Goal: Transaction & Acquisition: Book appointment/travel/reservation

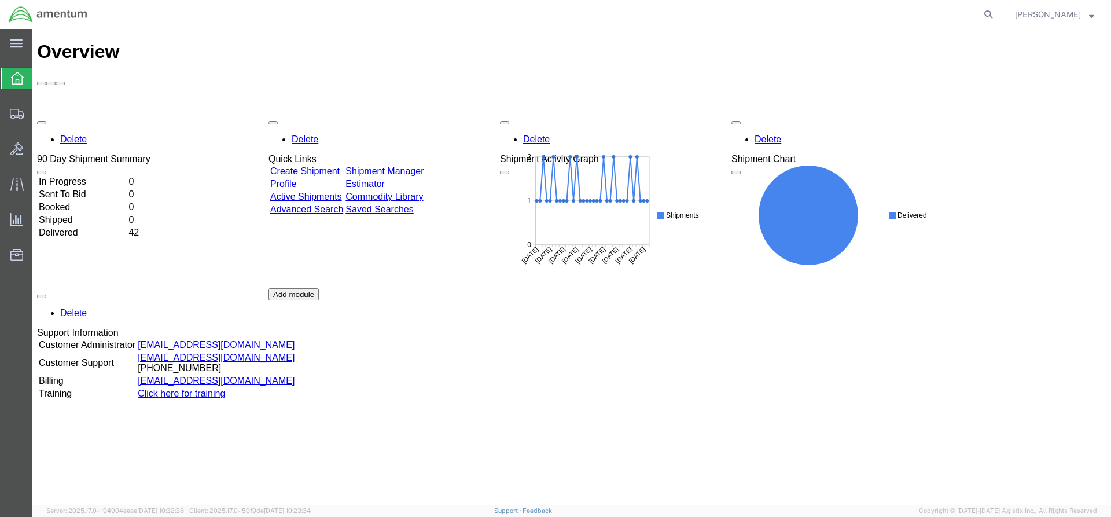
click at [323, 166] on link "Create Shipment" at bounding box center [304, 171] width 69 height 10
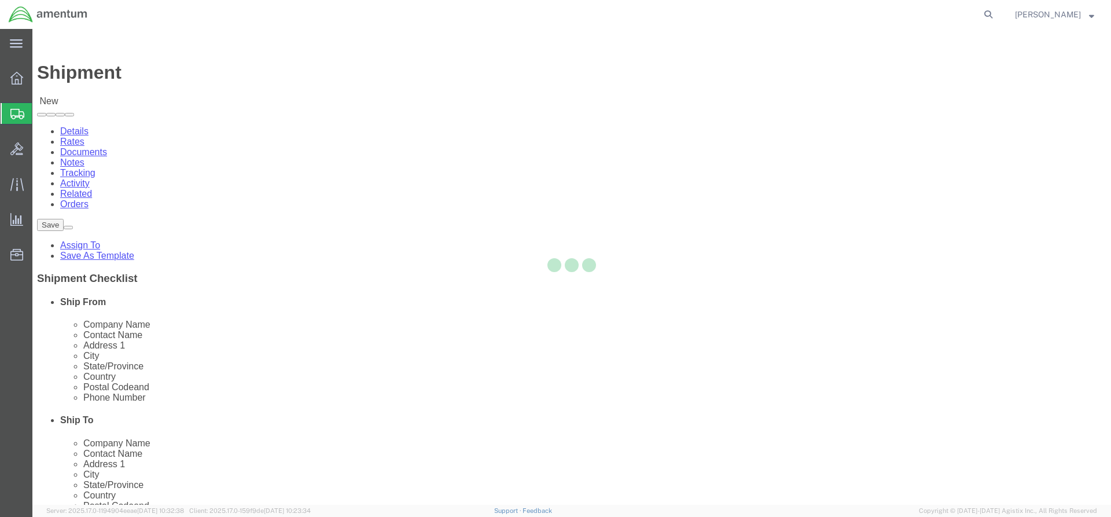
select select
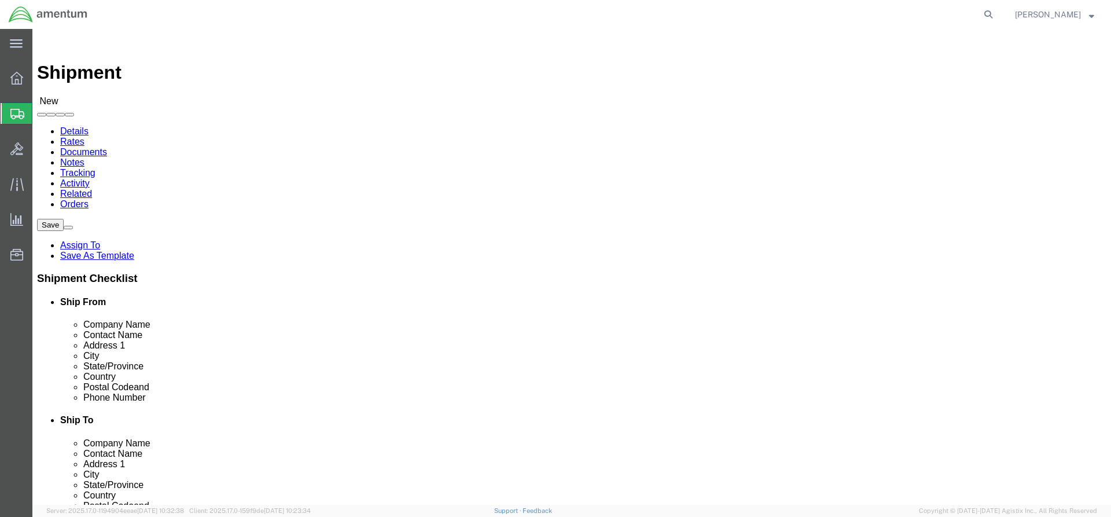
scroll to position [3934, 0]
select select "42708"
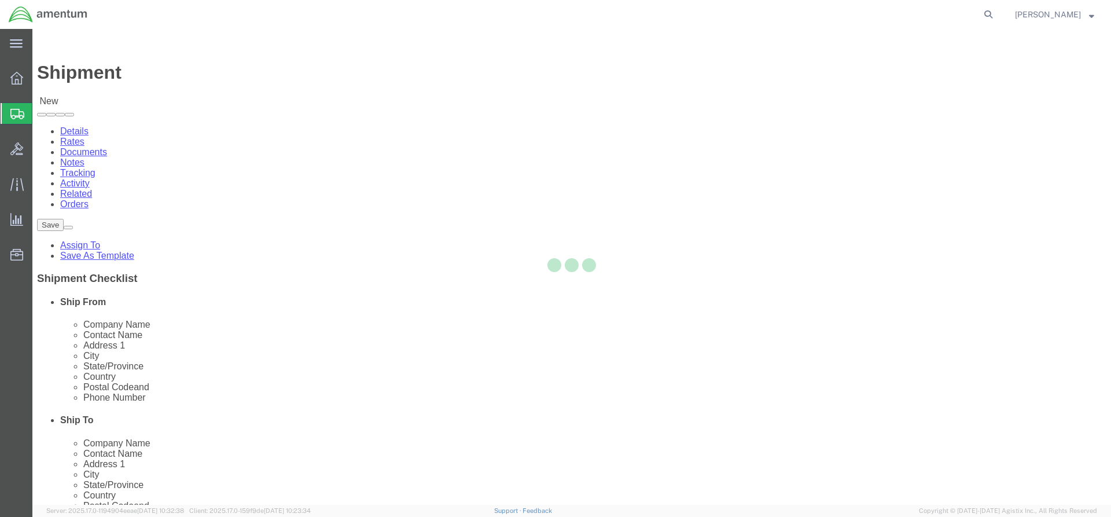
type input "Amentum Services, Inc."
type input "26 REGIONAL DR"
type input "CONCORD"
type input "03301"
select select "NH"
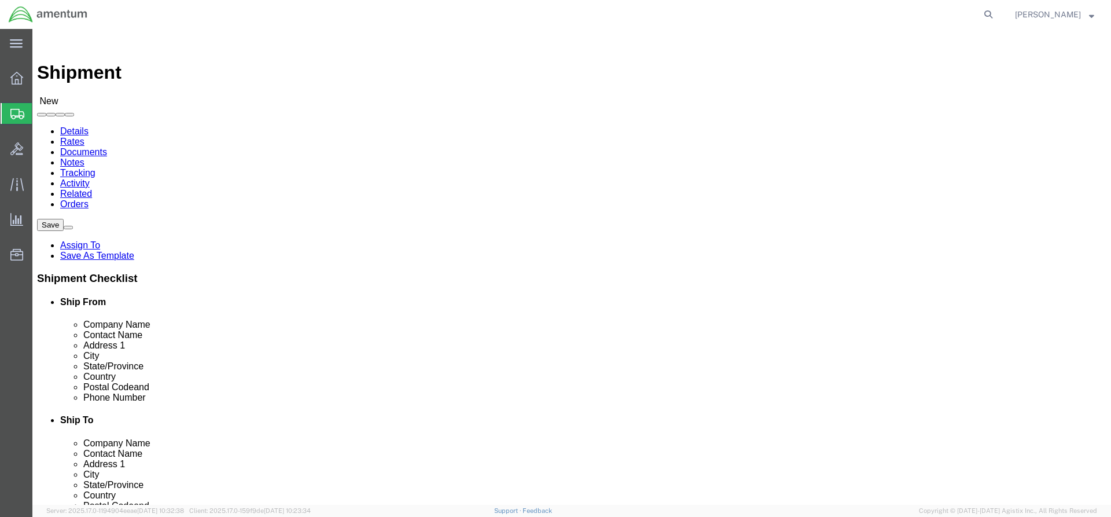
click input "text"
type input "[PERSON_NAME]"
click input "text"
type input "[PHONE_NUMBER]"
click input "text"
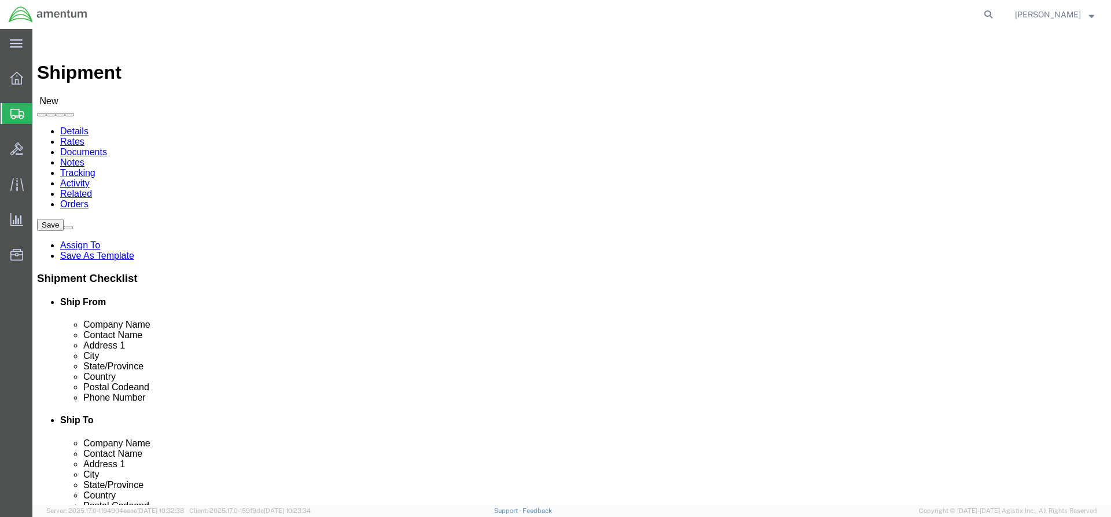
type input "AV Labs"
click input "text"
type input "AV"
drag, startPoint x: 614, startPoint y: 195, endPoint x: 558, endPoint y: 198, distance: 55.6
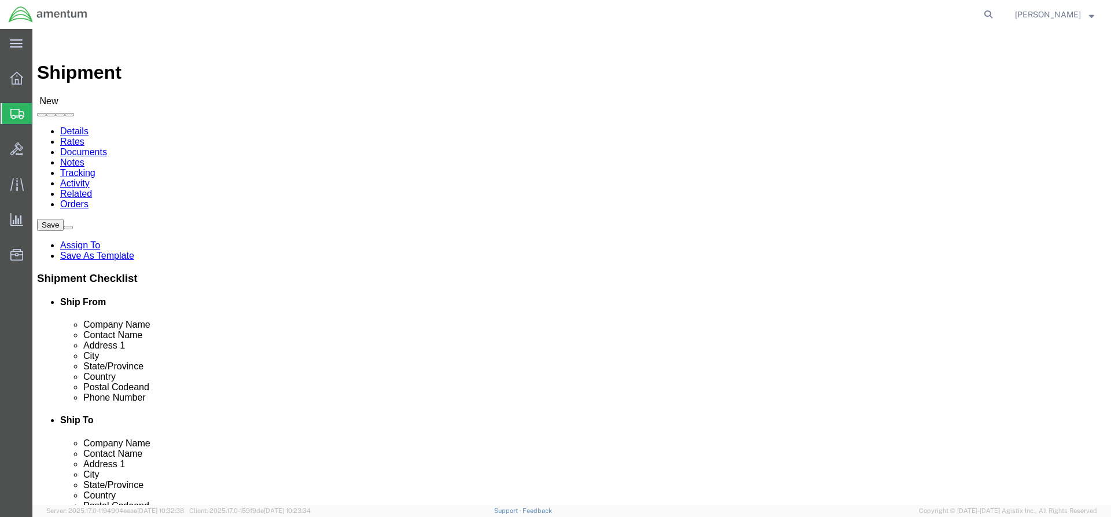
click div "Company Alias AV Labs A"
click input "AV"
type input "AViation"
click p "- Aviation Laboratories - ([PERSON_NAME]) [STREET_ADDRESS][PERSON_NAME]"
select select
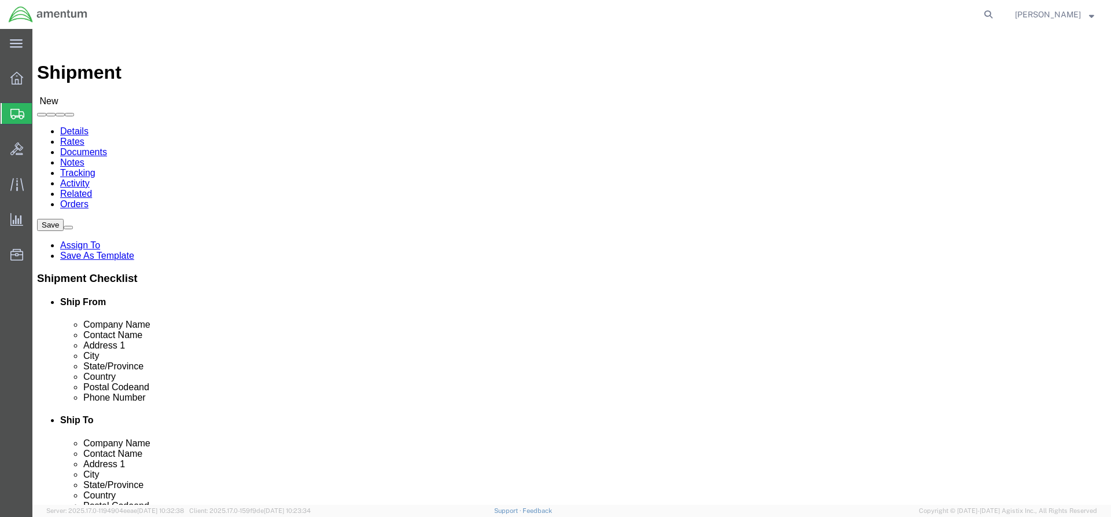
type input "Aviation Laboratories"
type input "[PERSON_NAME]"
type input "[STREET_ADDRESS][PERSON_NAME]"
type input "Kenner"
type input "70062"
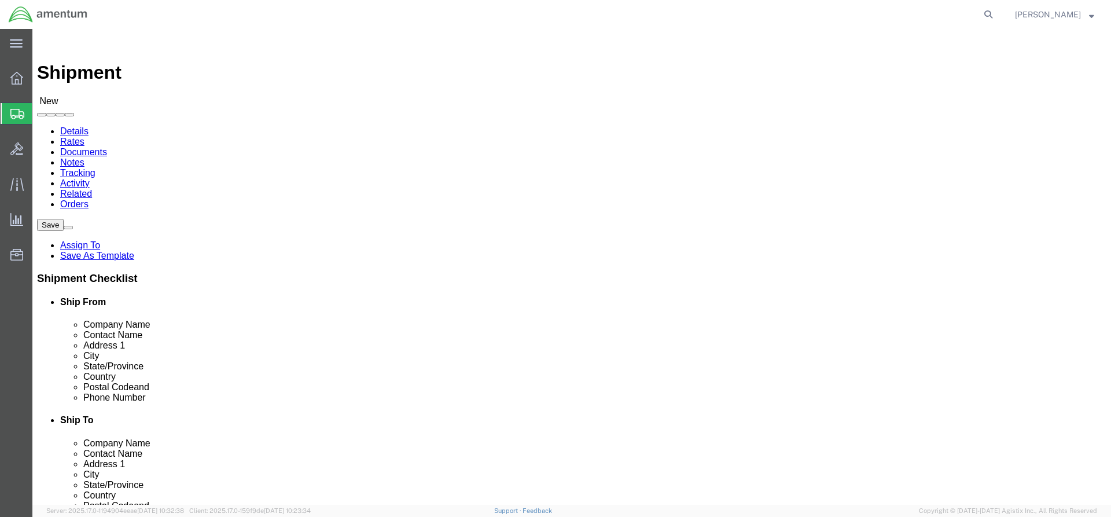
type input "[PHONE_NUMBER]"
select select "LA"
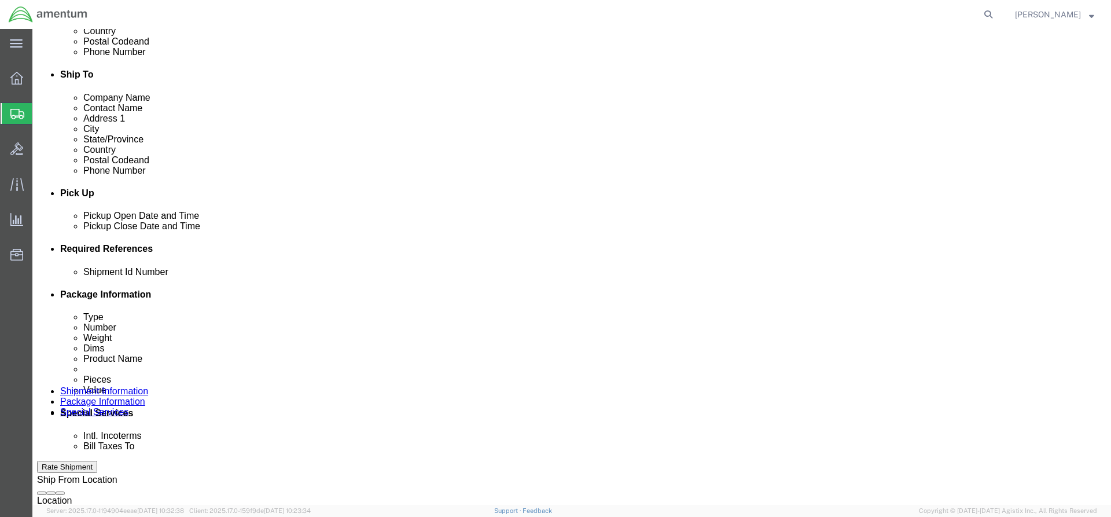
scroll to position [347, 0]
type input "Aviation Laboratories"
click icon
click div
click button "Apply"
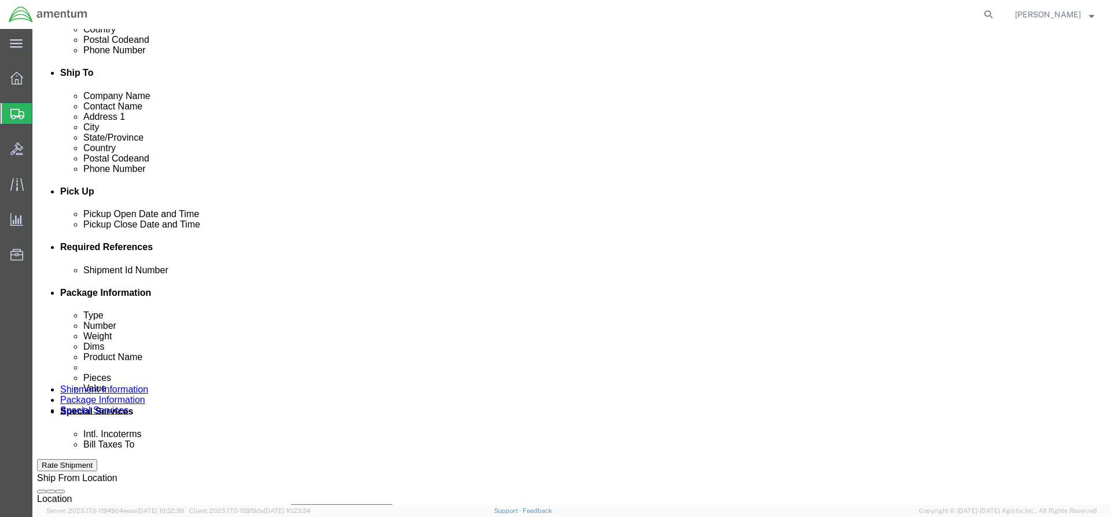
click div
click button "Apply"
click input "text"
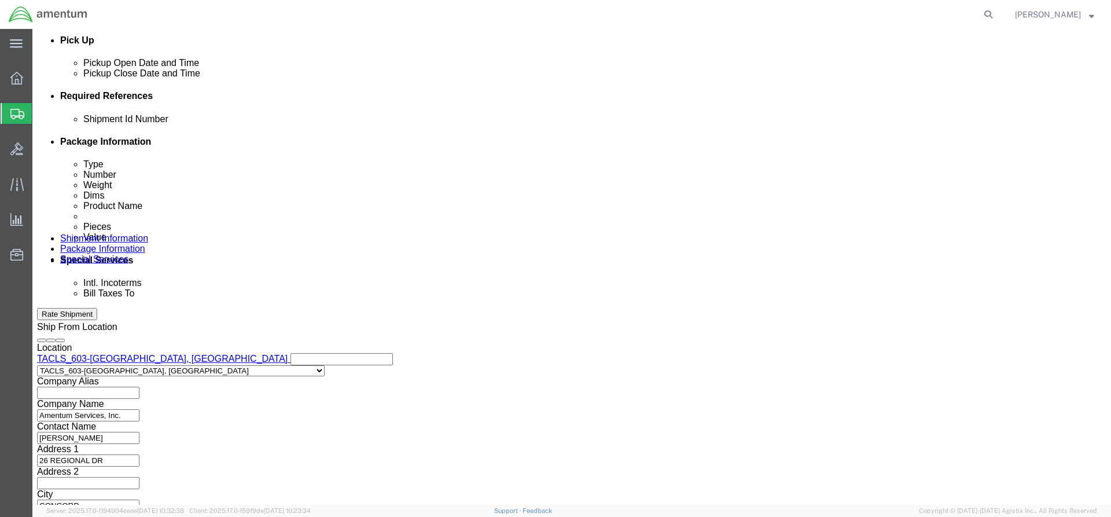
scroll to position [518, 0]
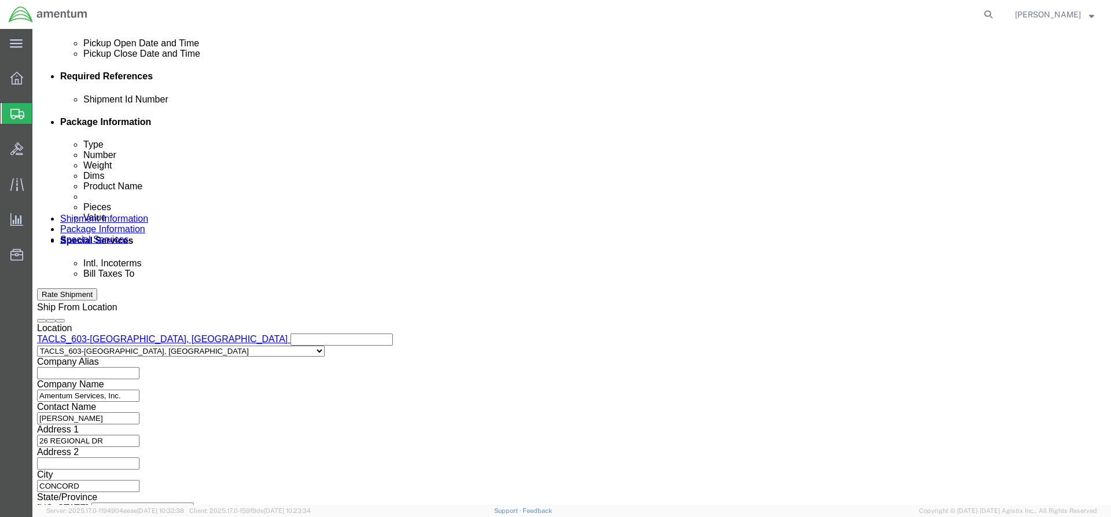
type input "4857.1.2103.00.00.00.000.FRE"
click button "Continue"
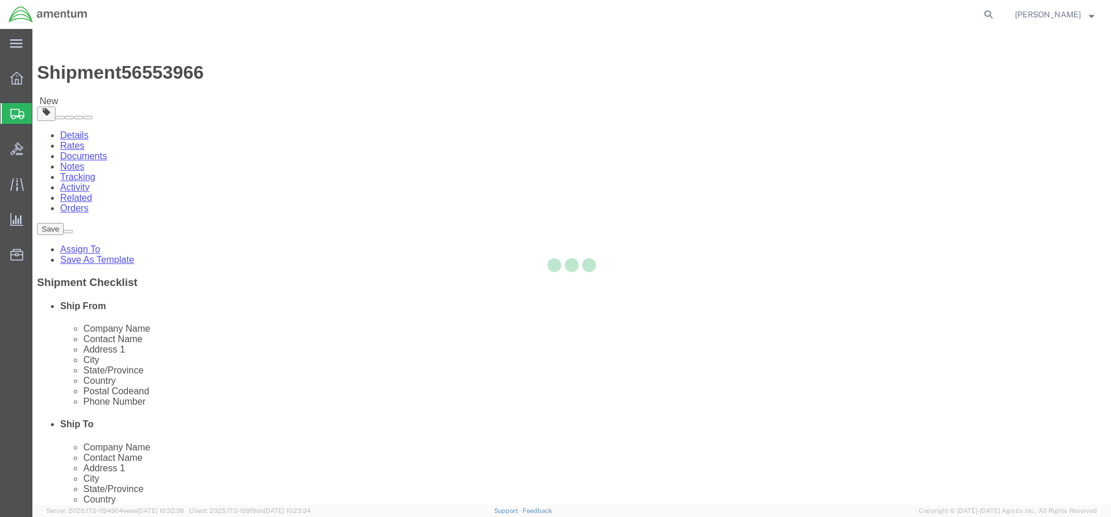
select select "CBOX"
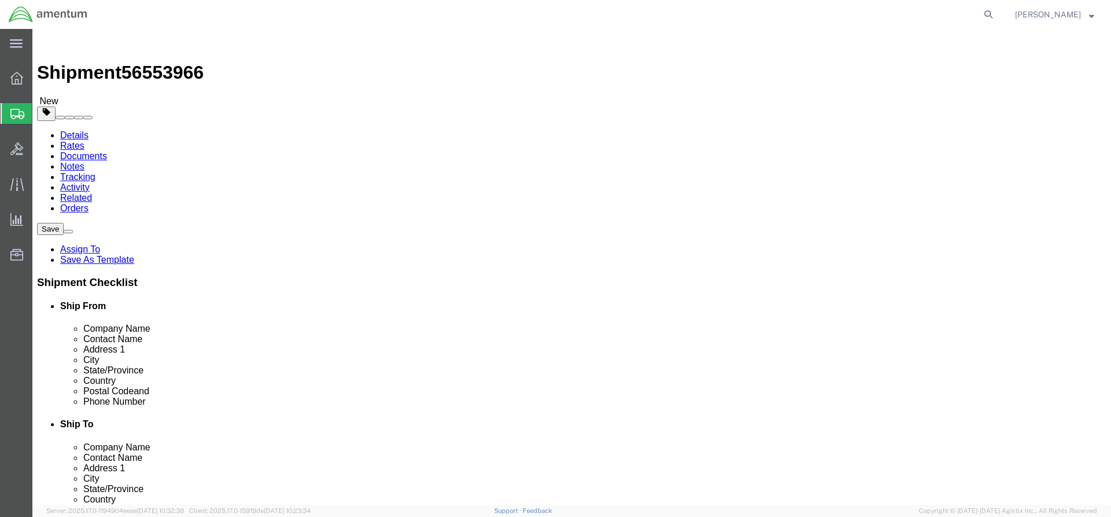
click input "text"
type input "12"
type input "6"
drag, startPoint x: 183, startPoint y: 266, endPoint x: 155, endPoint y: 269, distance: 28.5
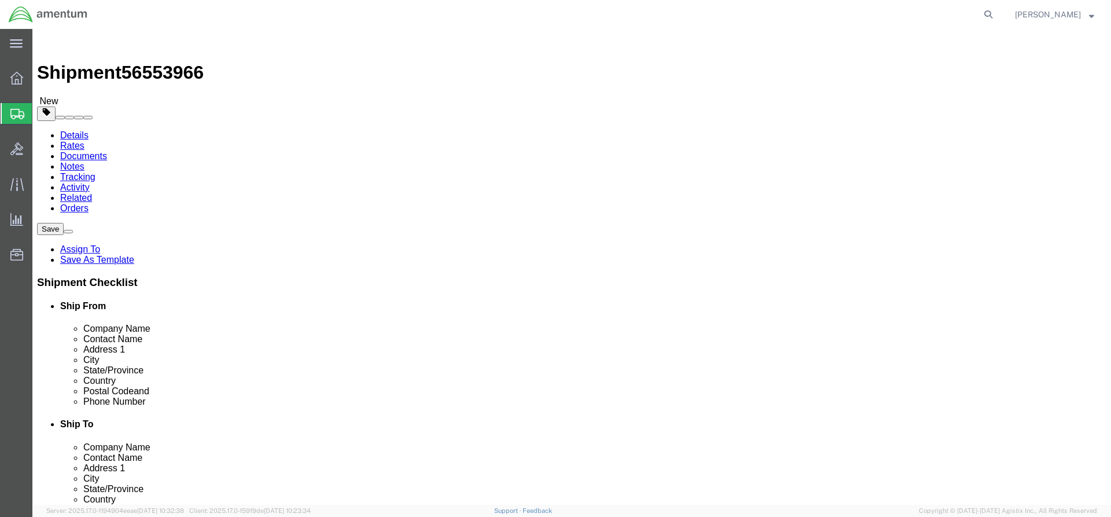
click div "0.00 Select kgs lbs"
type input "2"
click link "Add Content"
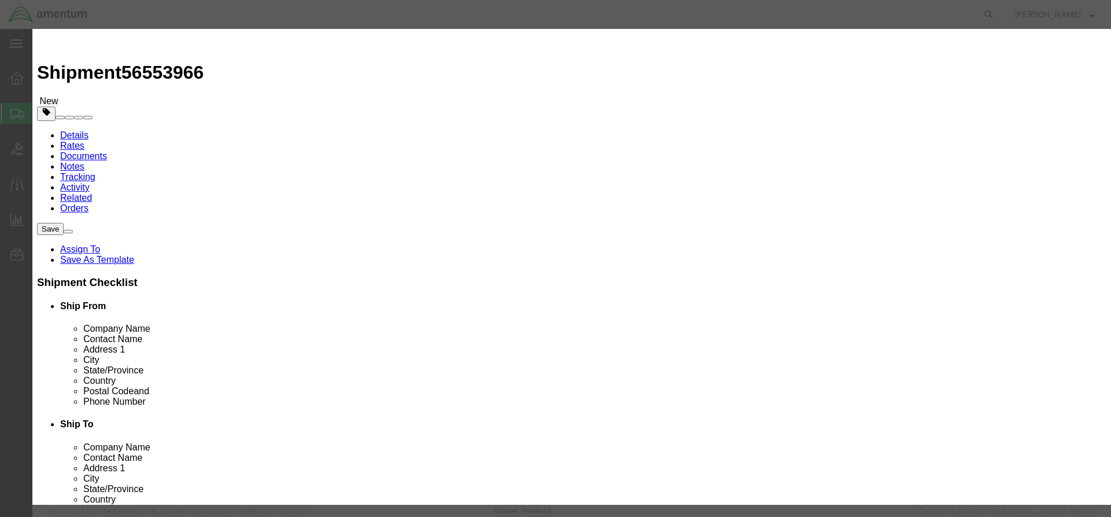
click input "text"
type input "Samples"
drag, startPoint x: 351, startPoint y: 109, endPoint x: 340, endPoint y: 113, distance: 12.1
click input "0"
type input "2"
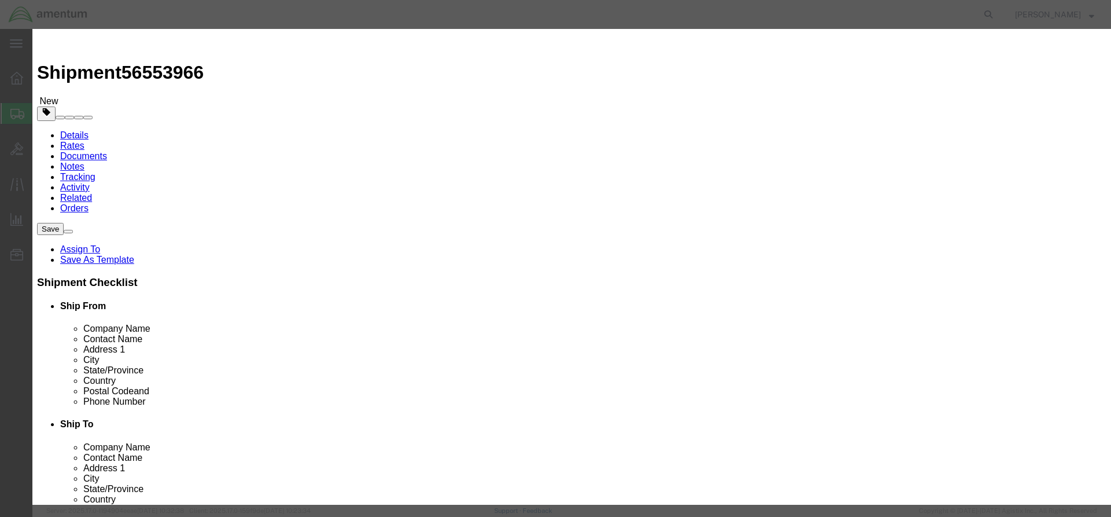
click input "text"
type input "5.00"
click button "Save & Close"
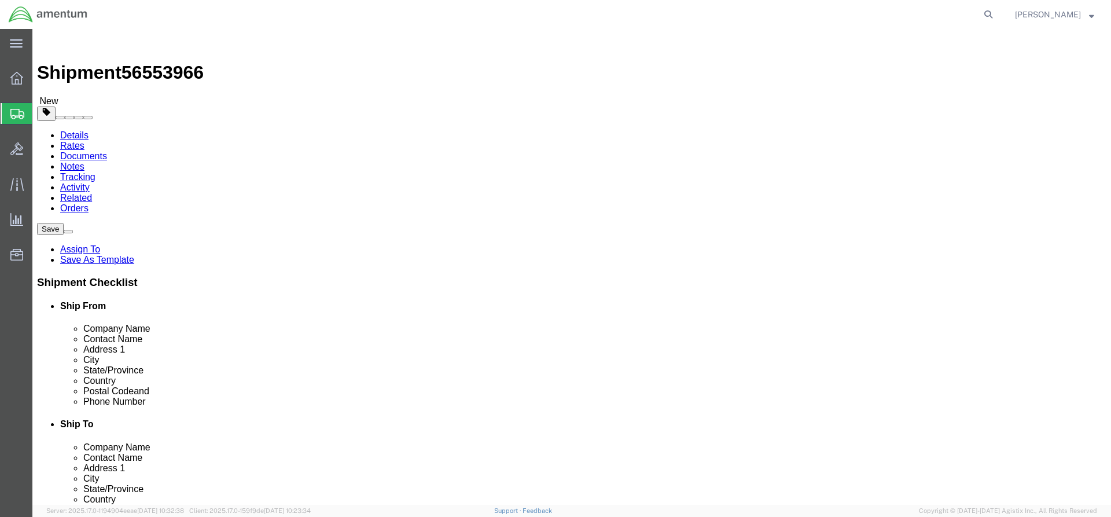
scroll to position [21, 0]
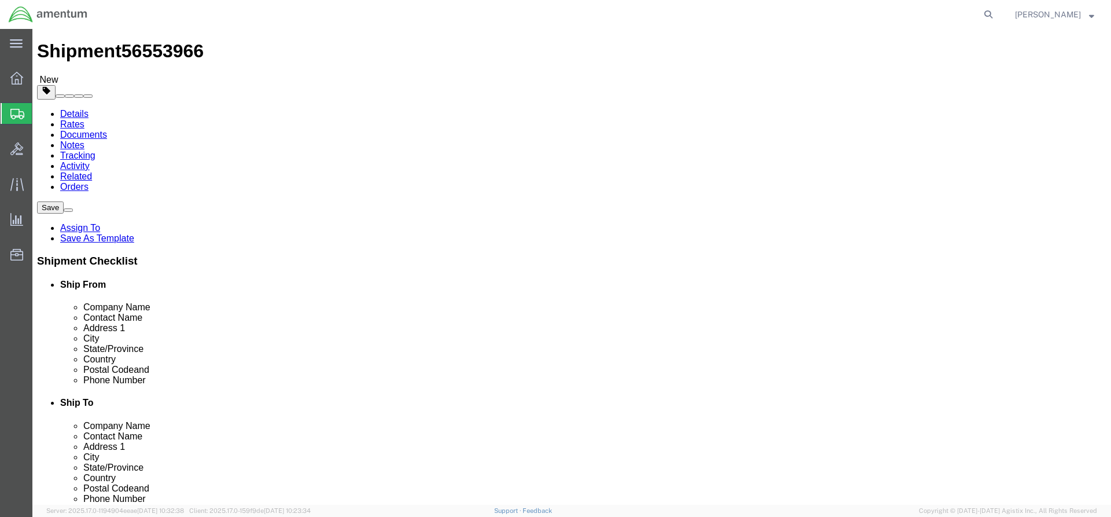
click button "Continue"
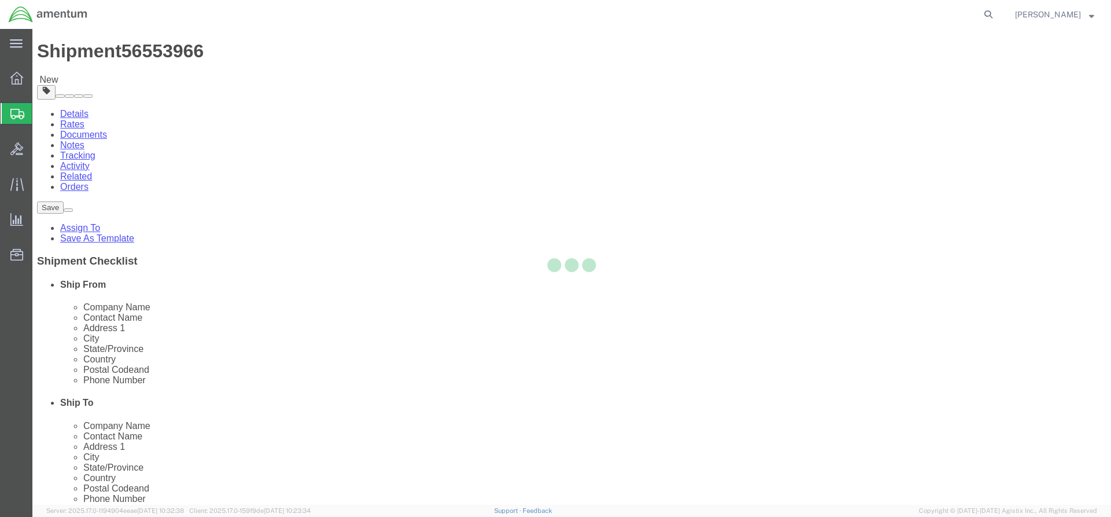
select select
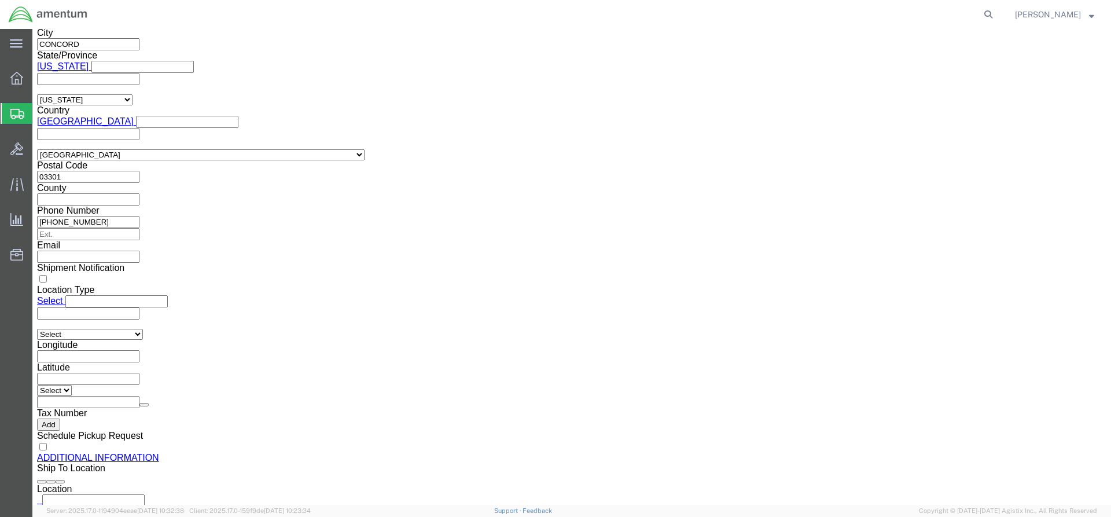
scroll to position [985, 0]
click button "Rate Shipment"
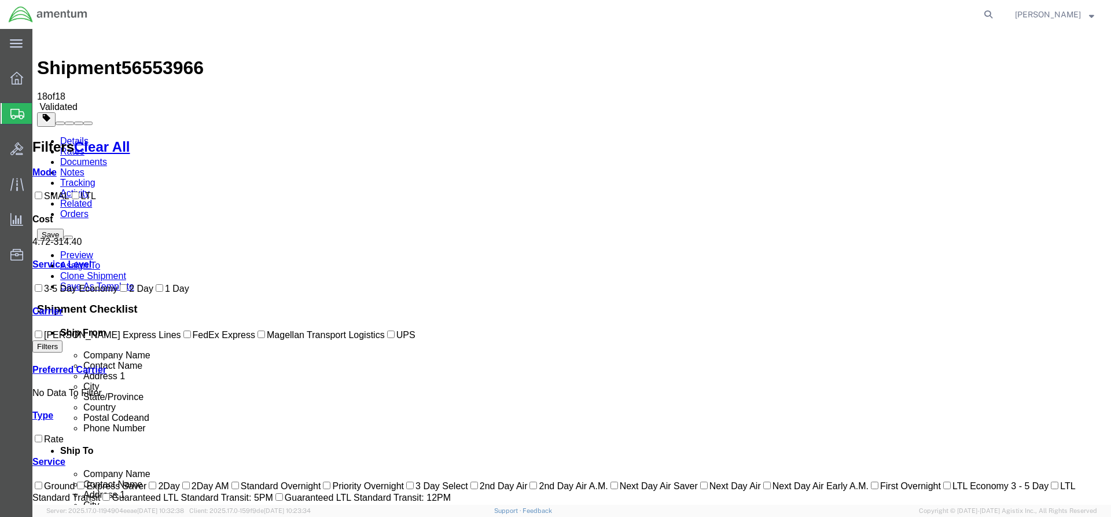
scroll to position [0, 0]
